Goal: Check status: Check status

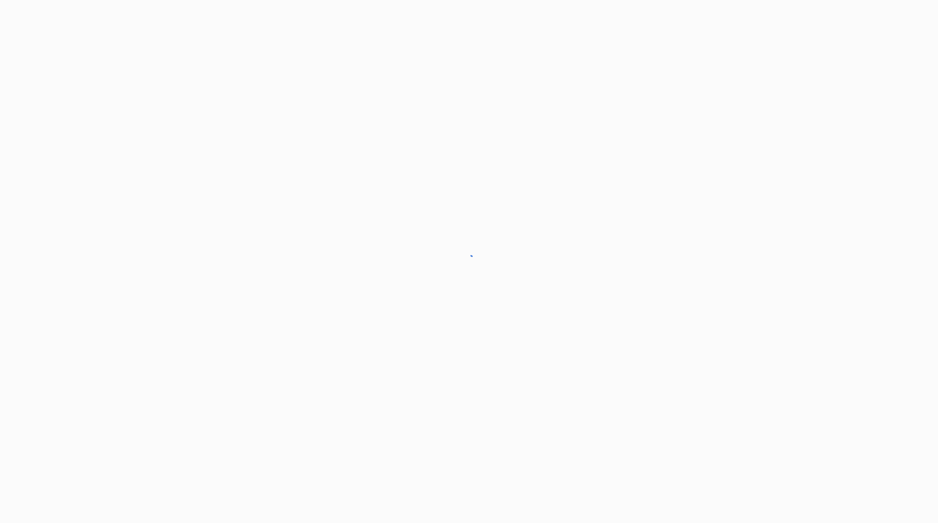
click at [934, 27] on div at bounding box center [469, 261] width 938 height 523
click at [890, 35] on div at bounding box center [469, 261] width 938 height 523
click at [890, 27] on div at bounding box center [469, 261] width 938 height 523
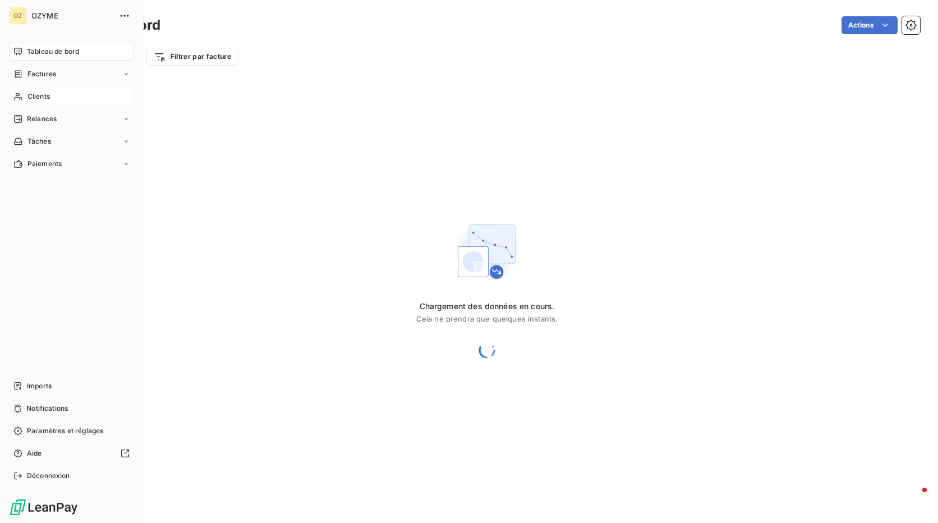
click at [53, 97] on div "Clients" at bounding box center [71, 97] width 125 height 18
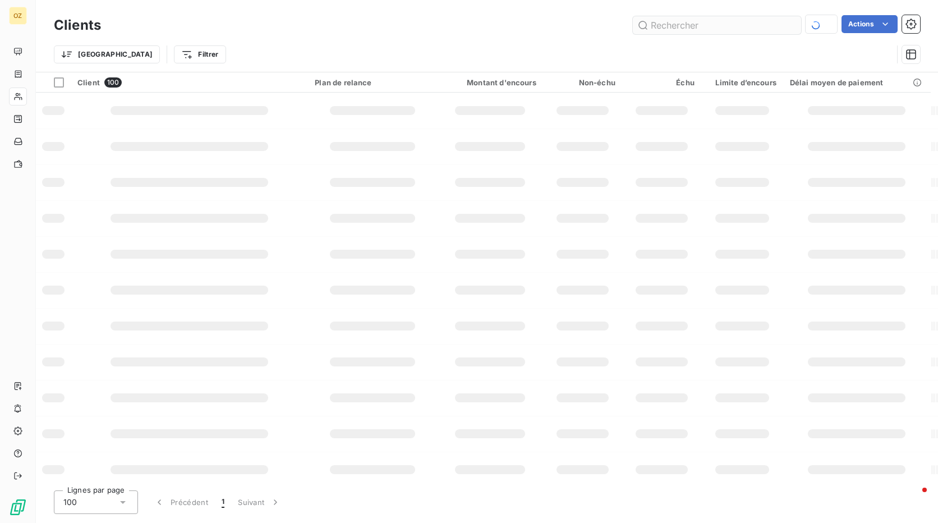
click at [668, 27] on input "text" at bounding box center [717, 25] width 168 height 18
click at [728, 28] on input "theranexus" at bounding box center [717, 25] width 168 height 18
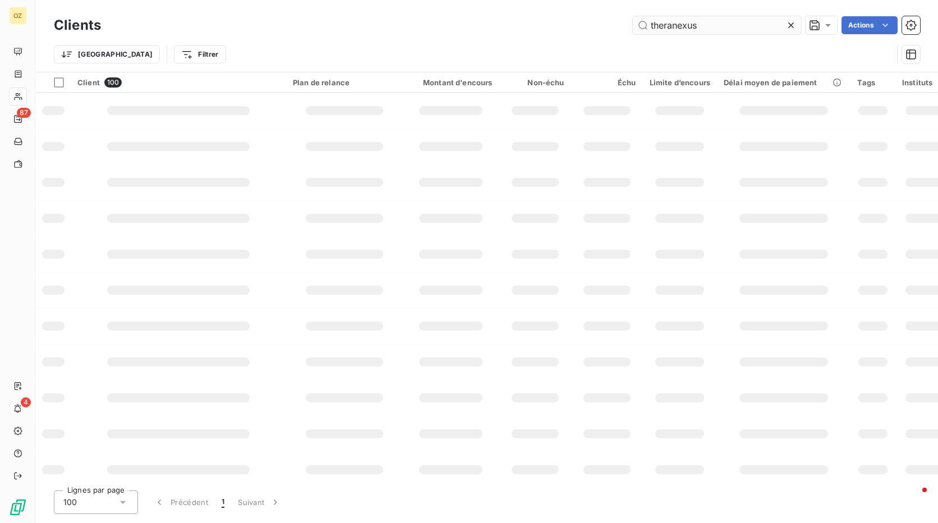
click at [712, 29] on input "theranexus" at bounding box center [717, 25] width 168 height 18
click at [689, 24] on input "theranexus" at bounding box center [717, 25] width 168 height 18
click at [709, 25] on input "theranexus" at bounding box center [717, 25] width 168 height 18
drag, startPoint x: 693, startPoint y: 26, endPoint x: 666, endPoint y: 20, distance: 28.3
click at [627, 13] on div "Clients thera Actions Trier Filtrer" at bounding box center [487, 36] width 902 height 72
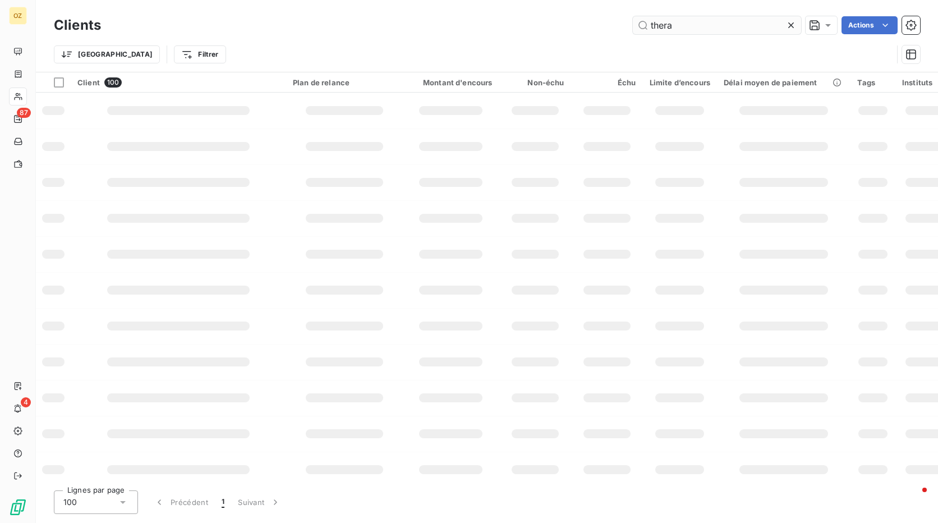
click at [678, 26] on input "thera" at bounding box center [717, 25] width 168 height 18
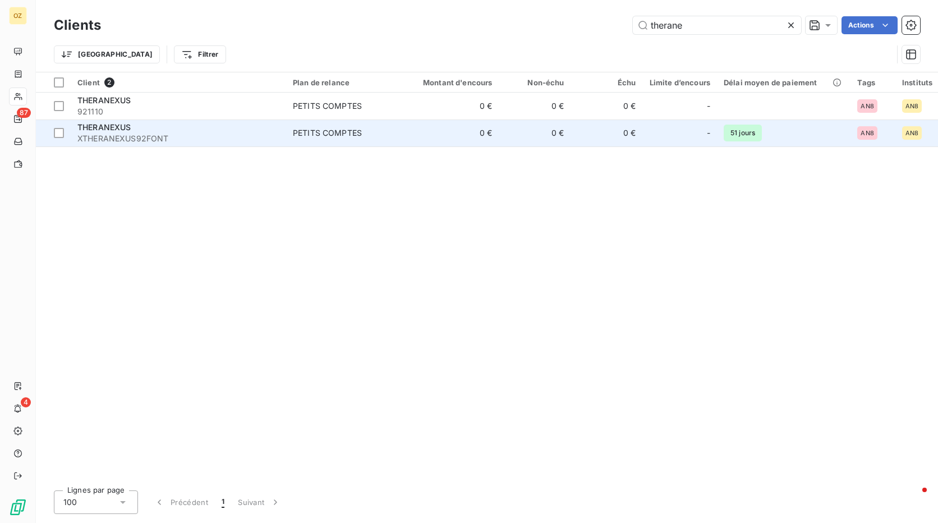
type input "therane"
click at [158, 136] on span "XTHERANEXUS92FONT" at bounding box center [178, 138] width 202 height 11
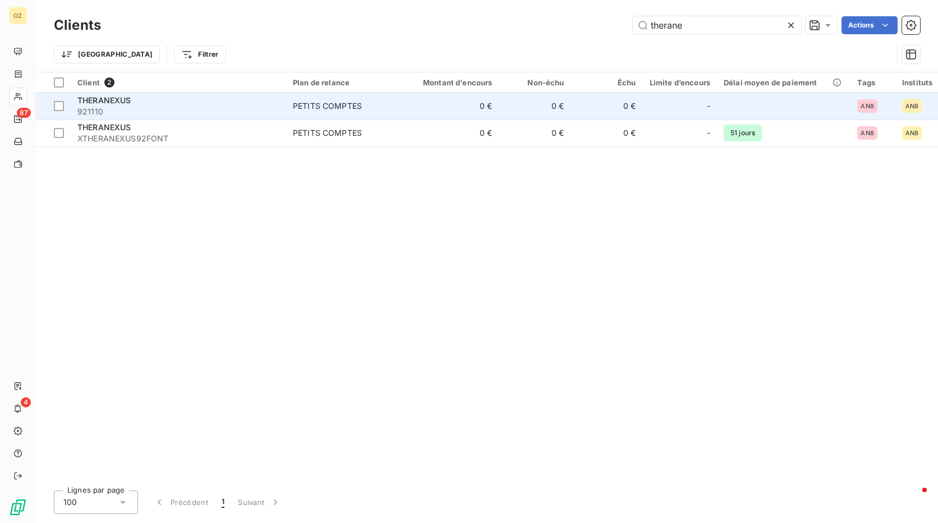
click at [273, 116] on span "921110" at bounding box center [178, 111] width 202 height 11
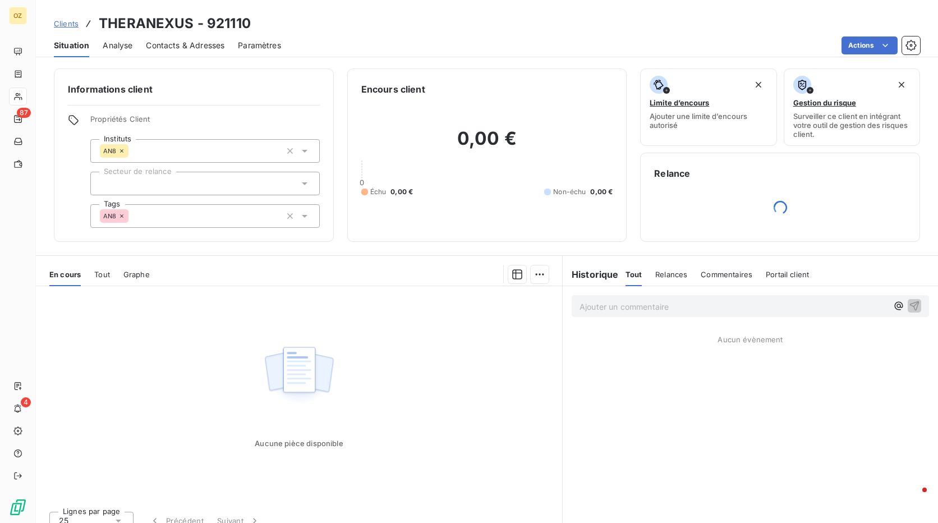
click at [115, 41] on span "Analyse" at bounding box center [118, 45] width 30 height 11
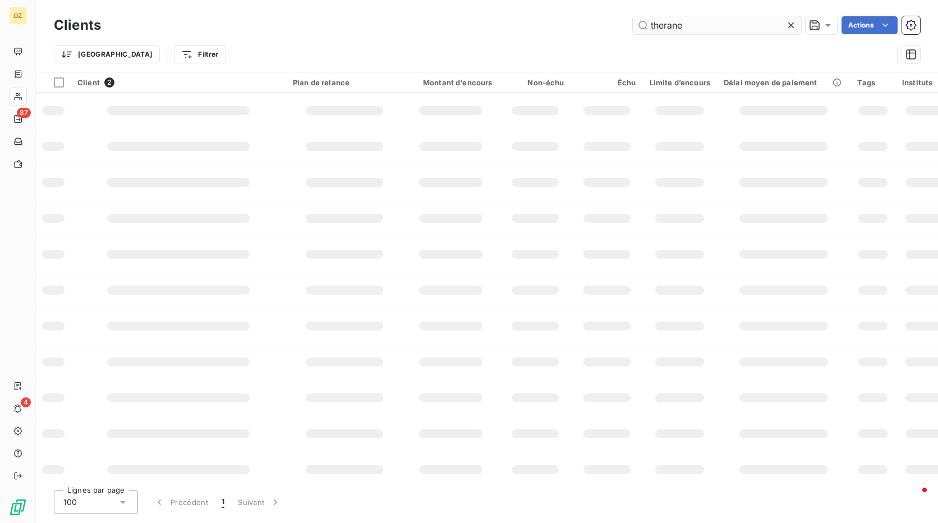
click at [726, 26] on input "therane" at bounding box center [717, 25] width 168 height 18
click at [758, 25] on input "therane" at bounding box center [717, 25] width 168 height 18
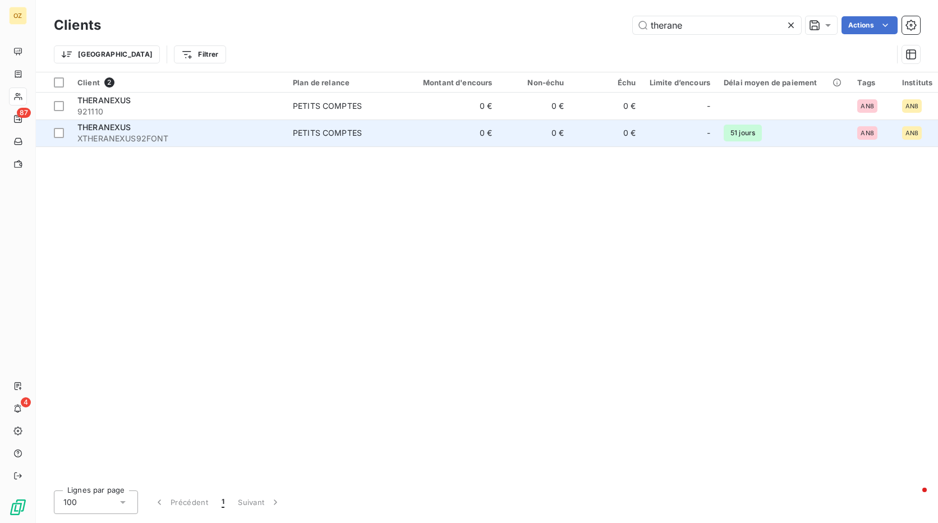
click at [140, 131] on div "THERANEXUS" at bounding box center [178, 127] width 202 height 11
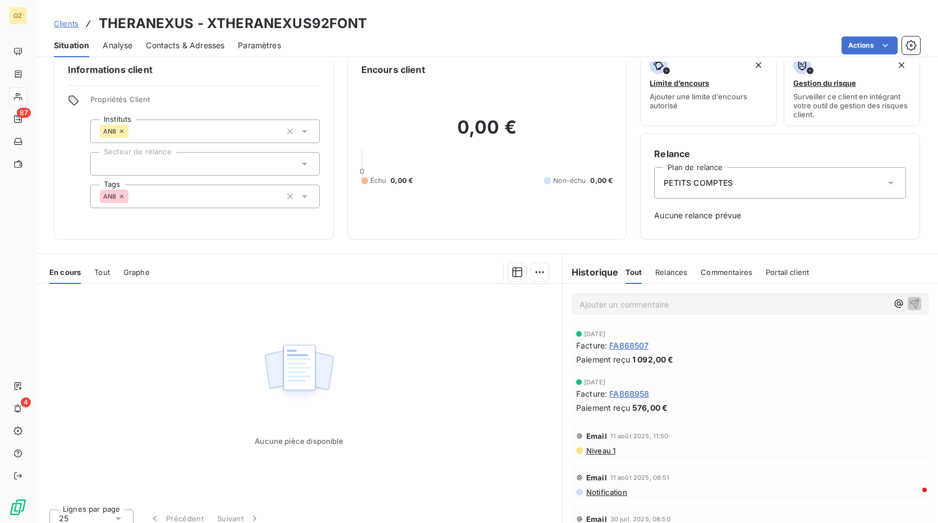
scroll to position [30, 0]
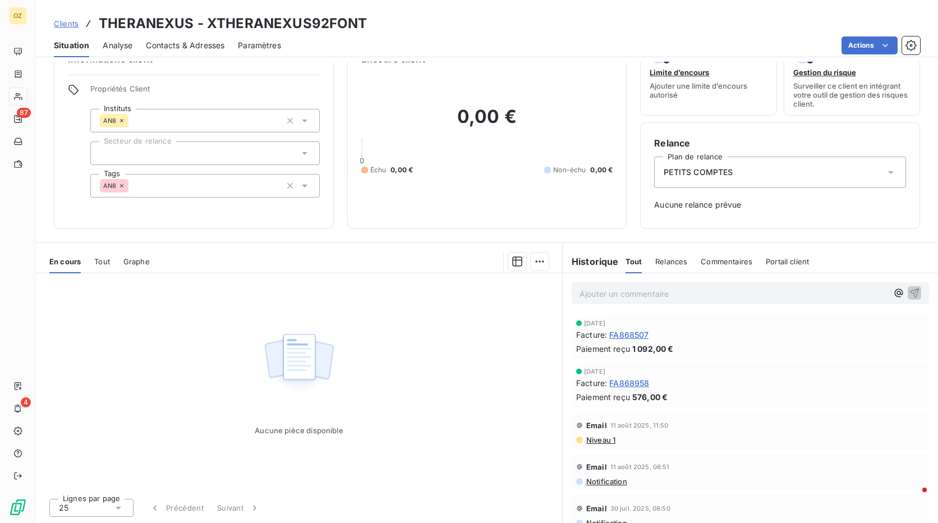
click at [122, 45] on span "Analyse" at bounding box center [118, 45] width 30 height 11
